Goal: Information Seeking & Learning: Check status

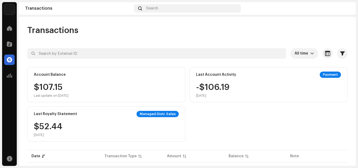
scroll to position [0, 10]
click at [256, 80] on div "Last Account Activity Payment -$106.19 [DATE]" at bounding box center [268, 84] width 158 height 35
click at [51, 84] on div "$107.15 Last update on [DATE]" at bounding box center [51, 90] width 35 height 15
click at [45, 80] on div "Account Balance $107.15 Last update on [DATE]" at bounding box center [106, 84] width 158 height 35
click at [46, 80] on div "Account Balance $107.15 Last update on [DATE]" at bounding box center [106, 84] width 158 height 35
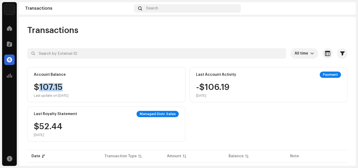
click at [115, 86] on div "$107.15 Last update on [DATE]" at bounding box center [106, 90] width 145 height 15
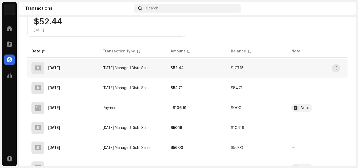
click at [232, 71] on td "$107.15" at bounding box center [257, 68] width 60 height 19
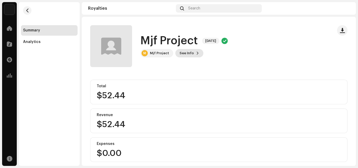
click at [184, 53] on span "See Info" at bounding box center [186, 53] width 14 height 10
click at [341, 78] on div "Mjf Project 5696091 Payee ID 454864 Statement Month [DATE] Payor Euphoria Media…" at bounding box center [179, 84] width 358 height 168
click at [40, 43] on div "Analytics" at bounding box center [49, 42] width 52 height 4
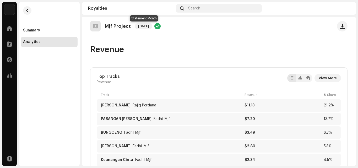
click at [150, 26] on span "[DATE]" at bounding box center [143, 26] width 17 height 6
click at [298, 78] on div at bounding box center [300, 78] width 4 height 4
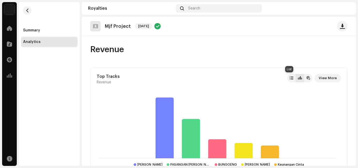
click at [289, 78] on div at bounding box center [291, 78] width 4 height 4
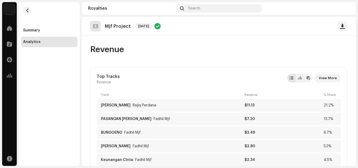
click at [329, 79] on span "View More" at bounding box center [328, 78] width 18 height 10
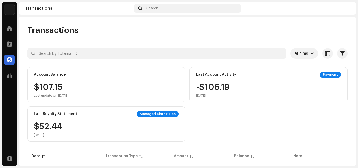
click at [326, 73] on div "Payment" at bounding box center [330, 75] width 21 height 6
click at [218, 79] on div "Last Account Activity Payment -$106.19 [DATE]" at bounding box center [268, 84] width 158 height 35
click at [202, 76] on div "Last Account Activity" at bounding box center [216, 75] width 40 height 4
click at [6, 76] on div at bounding box center [9, 75] width 10 height 10
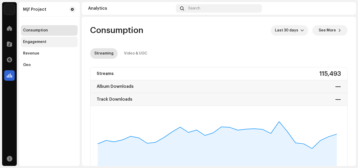
click at [36, 40] on div "Engagement" at bounding box center [34, 42] width 23 height 4
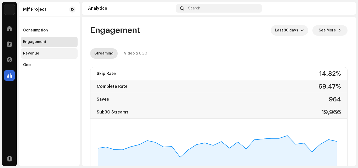
click at [35, 56] on div "Revenue" at bounding box center [49, 53] width 57 height 10
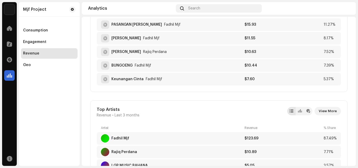
scroll to position [328, 0]
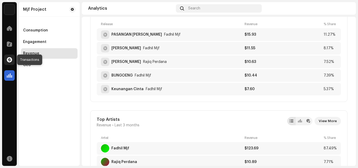
click at [8, 61] on span at bounding box center [9, 60] width 5 height 4
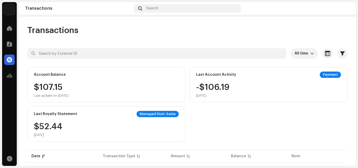
scroll to position [105, 0]
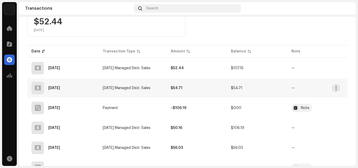
click at [145, 91] on td "[DATE] Managed Distr. Sales" at bounding box center [132, 88] width 68 height 19
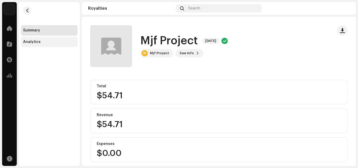
click at [28, 44] on div "Analytics" at bounding box center [49, 42] width 57 height 10
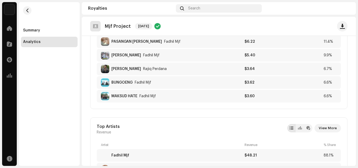
scroll to position [210, 0]
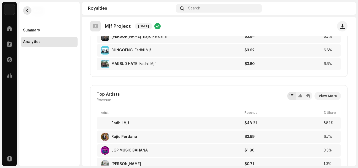
click at [27, 10] on span "button" at bounding box center [27, 10] width 4 height 4
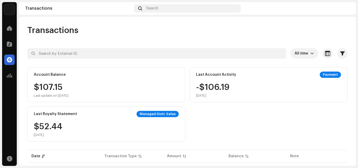
scroll to position [105, 0]
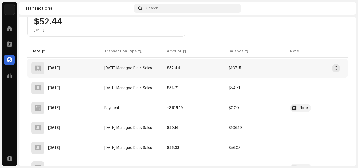
click at [178, 66] on td "$52.44" at bounding box center [194, 68] width 62 height 19
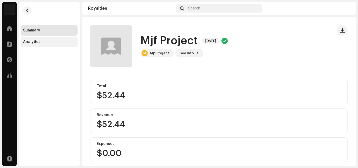
click at [43, 45] on div "Analytics" at bounding box center [49, 42] width 57 height 10
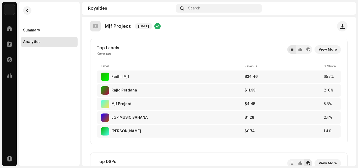
scroll to position [362, 0]
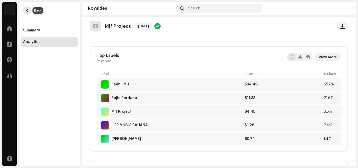
click at [26, 12] on span "button" at bounding box center [27, 10] width 4 height 4
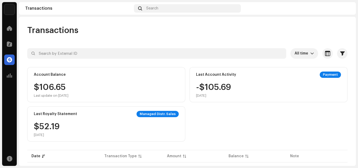
scroll to position [105, 0]
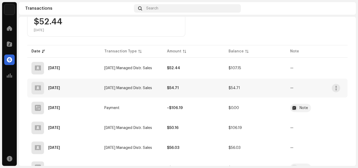
click at [127, 82] on td "[DATE] Managed Distr. Sales" at bounding box center [131, 88] width 63 height 19
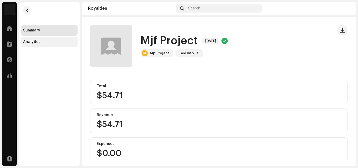
click at [48, 42] on div "Analytics" at bounding box center [49, 42] width 52 height 4
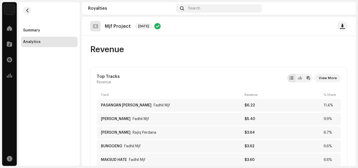
click at [24, 14] on re-m-nav-back at bounding box center [27, 13] width 13 height 23
click at [27, 10] on span "button" at bounding box center [27, 10] width 4 height 4
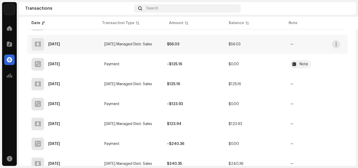
click at [135, 50] on td "[DATE] Managed Distr. Sales" at bounding box center [131, 44] width 63 height 19
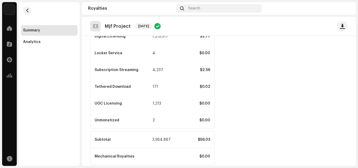
scroll to position [221, 0]
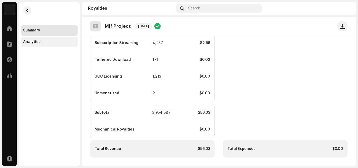
click at [31, 40] on div "Analytics" at bounding box center [32, 42] width 18 height 4
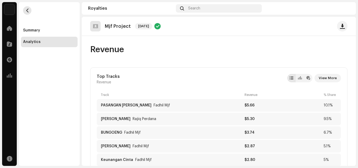
click at [30, 12] on button "button" at bounding box center [27, 10] width 8 height 8
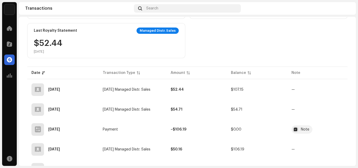
scroll to position [87, 0]
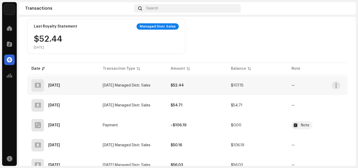
click at [201, 85] on td "$52.44" at bounding box center [196, 85] width 60 height 19
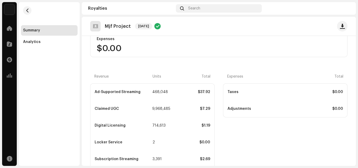
scroll to position [204, 0]
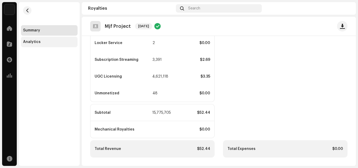
click at [29, 44] on div "Analytics" at bounding box center [32, 42] width 18 height 4
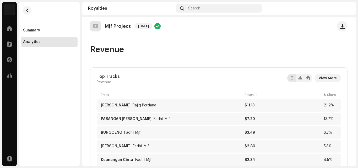
drag, startPoint x: 357, startPoint y: 36, endPoint x: 357, endPoint y: 43, distance: 7.1
click at [357, 43] on div "Mjf Project Home Catalog Transactions Analytics Resources Summary Analytics Roy…" at bounding box center [179, 84] width 358 height 168
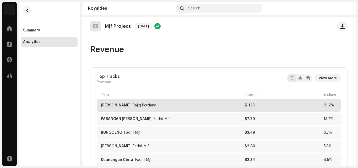
click at [183, 106] on div "[PERSON_NAME]" at bounding box center [171, 105] width 141 height 4
click at [324, 105] on div "21.2%" at bounding box center [330, 105] width 13 height 4
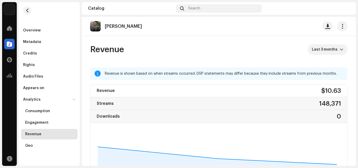
drag, startPoint x: 357, startPoint y: 37, endPoint x: 357, endPoint y: 40, distance: 3.7
click at [357, 40] on div "Mjf Project Home Catalog Transactions Analytics Resources Overview Metadata Cre…" at bounding box center [179, 84] width 358 height 168
click at [340, 50] on icon "dropdown trigger" at bounding box center [341, 50] width 3 height 2
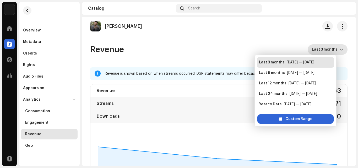
click at [197, 76] on div "Revenue is shown based on when streams occurred. DSP statements may differ beca…" at bounding box center [224, 73] width 238 height 6
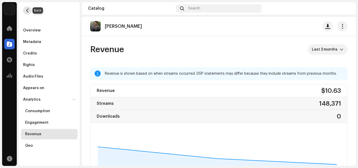
click at [30, 12] on button "button" at bounding box center [27, 10] width 8 height 8
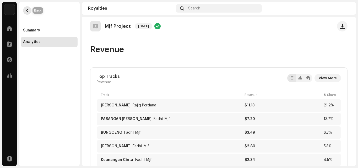
click at [24, 9] on button "button" at bounding box center [27, 10] width 8 height 8
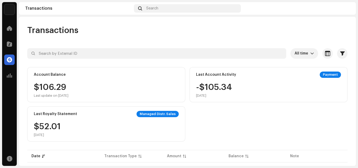
scroll to position [105, 0]
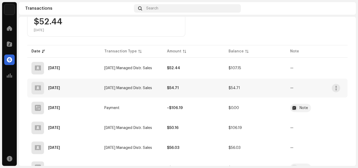
click at [139, 85] on td "[DATE] Managed Distr. Sales" at bounding box center [131, 88] width 63 height 19
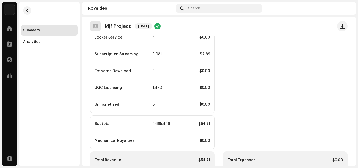
scroll to position [221, 0]
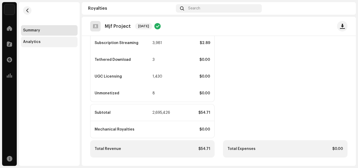
click at [39, 38] on div "Analytics" at bounding box center [49, 42] width 57 height 10
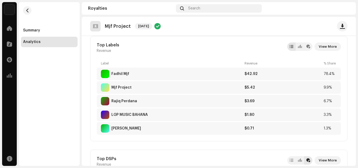
scroll to position [376, 0]
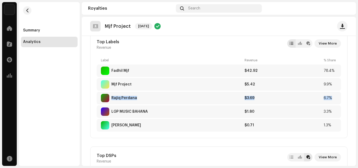
drag, startPoint x: 356, startPoint y: 95, endPoint x: 354, endPoint y: 87, distance: 7.6
click at [354, 87] on div "Mjf Project Home Catalog Transactions Analytics Resources Summary Analytics Roy…" at bounding box center [179, 84] width 358 height 168
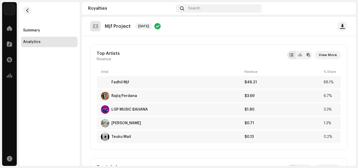
scroll to position [247, 0]
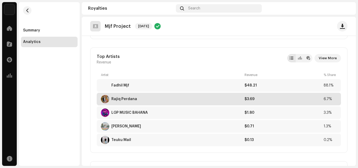
click at [241, 100] on div "Rajiq Perdana $3.69 6.7%" at bounding box center [219, 99] width 244 height 13
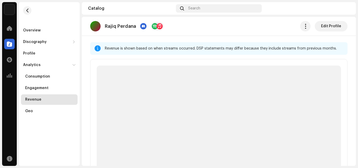
scroll to position [5, 0]
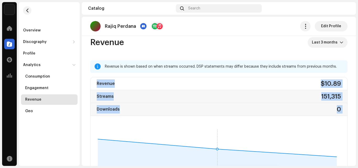
scroll to position [0, 0]
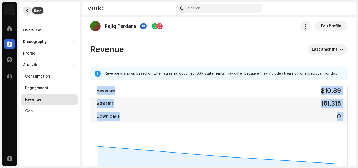
click at [29, 10] on span "button" at bounding box center [27, 10] width 4 height 4
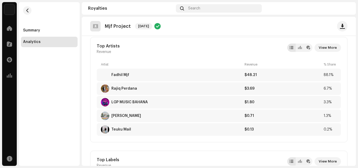
scroll to position [262, 0]
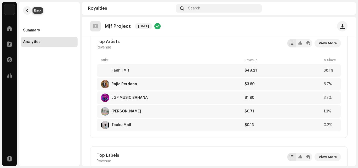
click at [25, 12] on button "button" at bounding box center [27, 10] width 8 height 8
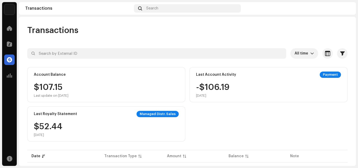
scroll to position [105, 0]
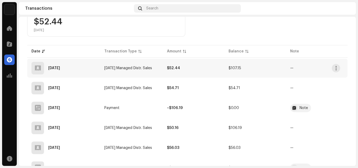
click at [135, 72] on td "[DATE] Managed Distr. Sales" at bounding box center [131, 68] width 63 height 19
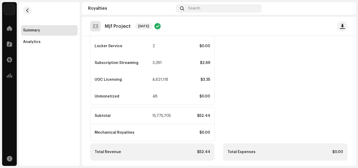
scroll to position [204, 0]
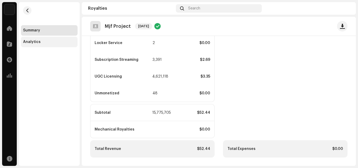
click at [26, 41] on div "Analytics" at bounding box center [32, 42] width 18 height 4
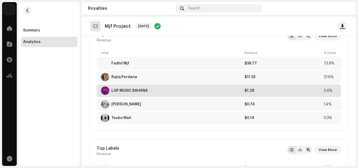
scroll to position [266, 0]
